Goal: Find specific page/section: Find specific page/section

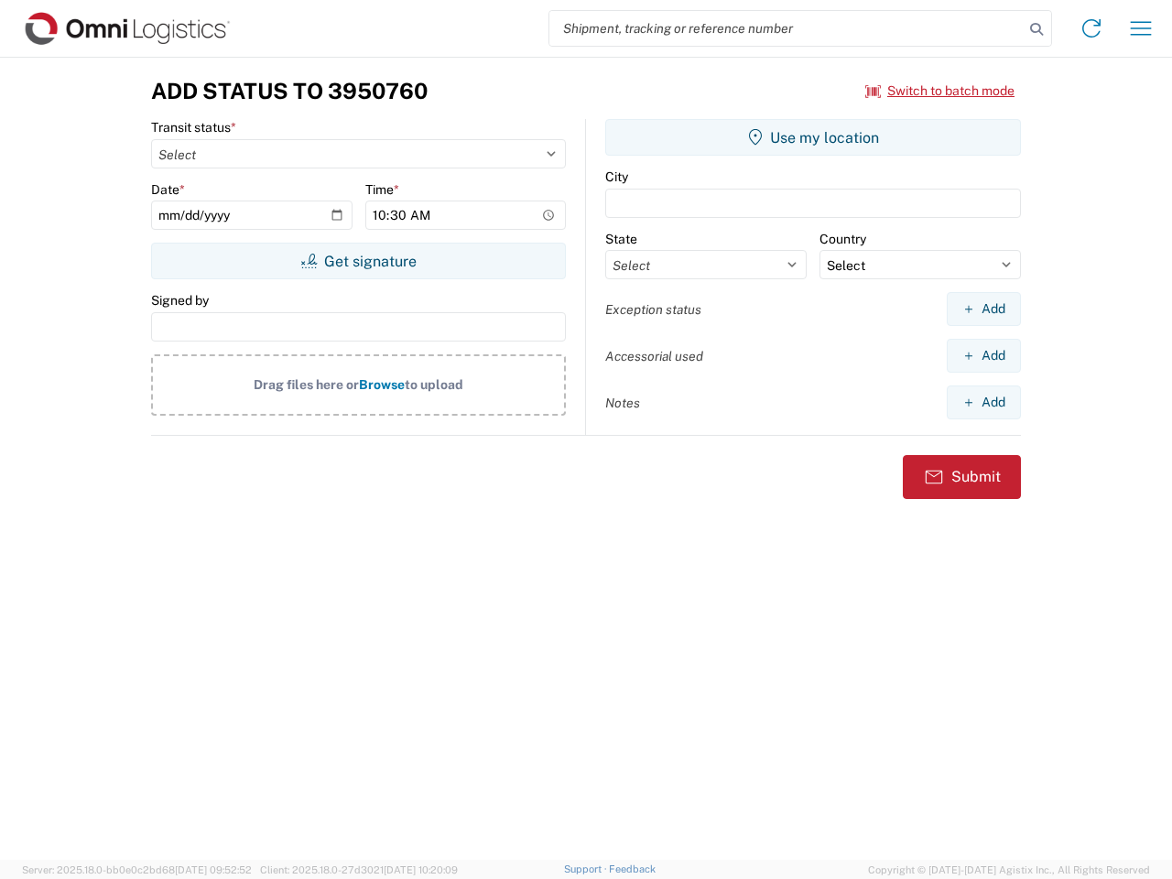
click at [786, 28] on input "search" at bounding box center [786, 28] width 474 height 35
click at [1036, 29] on icon at bounding box center [1037, 29] width 26 height 26
click at [1091, 28] on icon at bounding box center [1091, 28] width 29 height 29
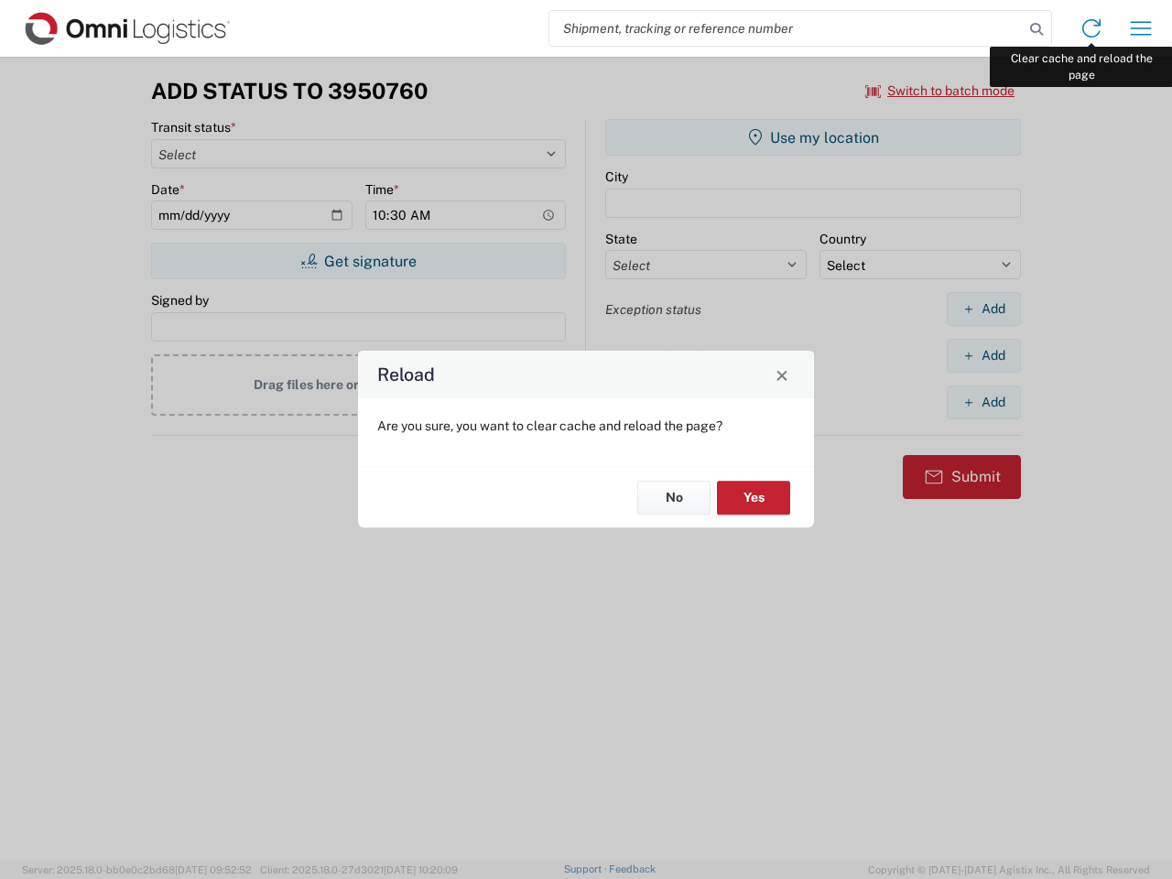
click at [1141, 28] on div "Reload Are you sure, you want to clear cache and reload the page? No Yes" at bounding box center [586, 439] width 1172 height 879
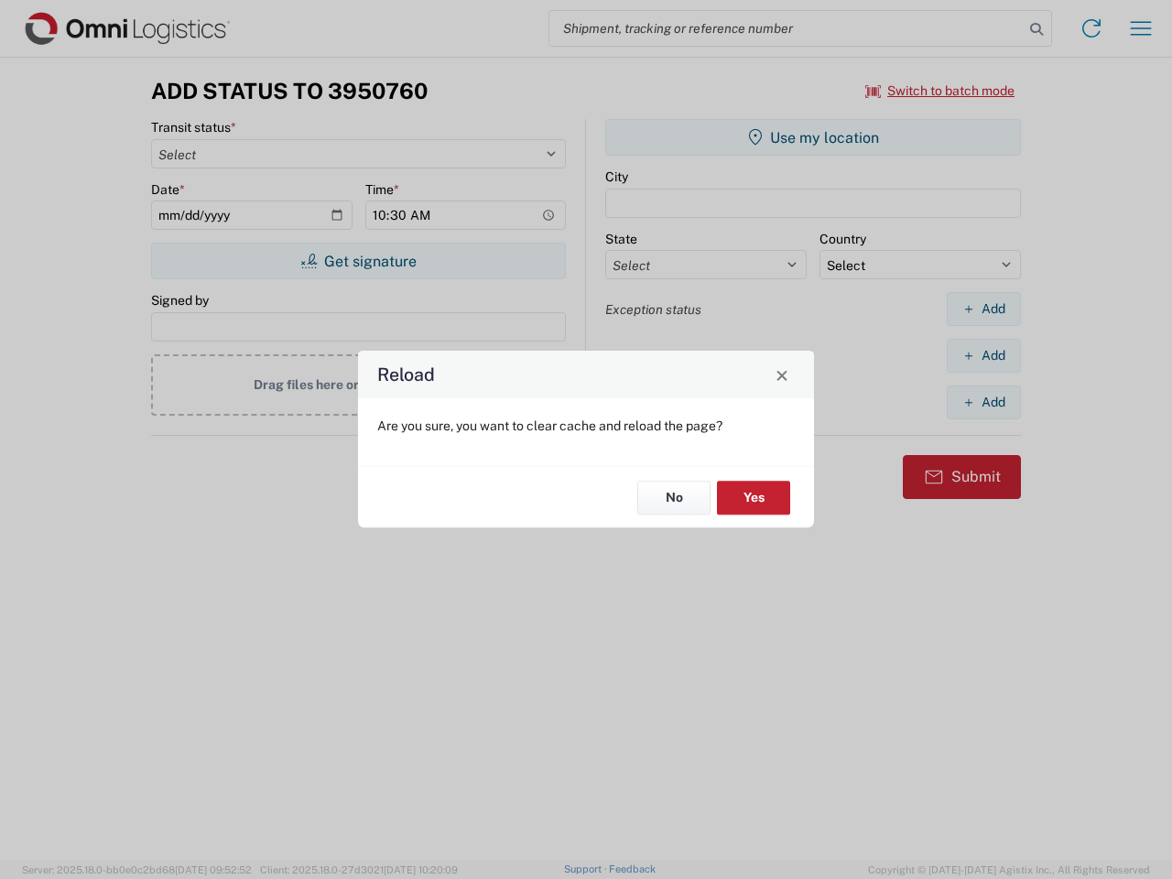
click at [940, 91] on div "Reload Are you sure, you want to clear cache and reload the page? No Yes" at bounding box center [586, 439] width 1172 height 879
click at [358, 261] on div "Reload Are you sure, you want to clear cache and reload the page? No Yes" at bounding box center [586, 439] width 1172 height 879
click at [813, 137] on div "Reload Are you sure, you want to clear cache and reload the page? No Yes" at bounding box center [586, 439] width 1172 height 879
click at [983, 309] on div "Reload Are you sure, you want to clear cache and reload the page? No Yes" at bounding box center [586, 439] width 1172 height 879
click at [983, 355] on div "Reload Are you sure, you want to clear cache and reload the page? No Yes" at bounding box center [586, 439] width 1172 height 879
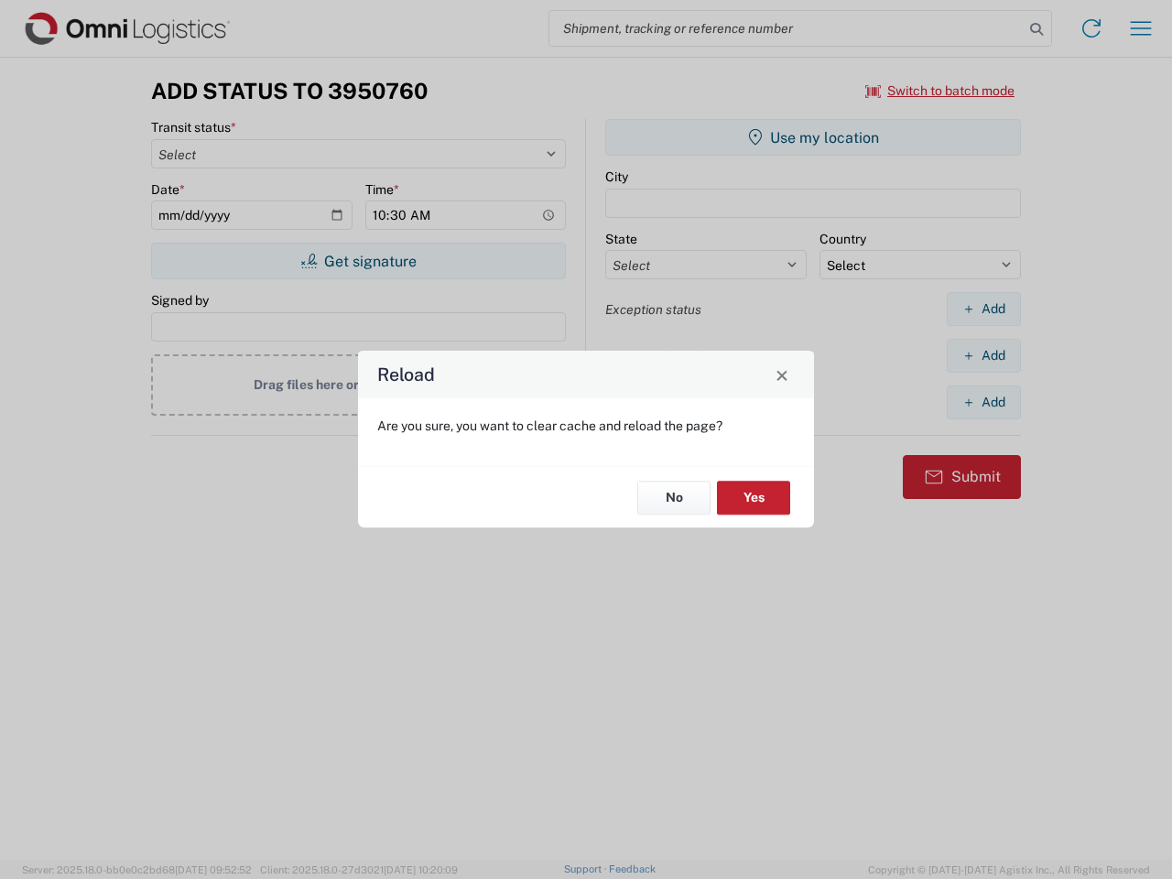
click at [983, 402] on div "Reload Are you sure, you want to clear cache and reload the page? No Yes" at bounding box center [586, 439] width 1172 height 879
